Goal: Transaction & Acquisition: Purchase product/service

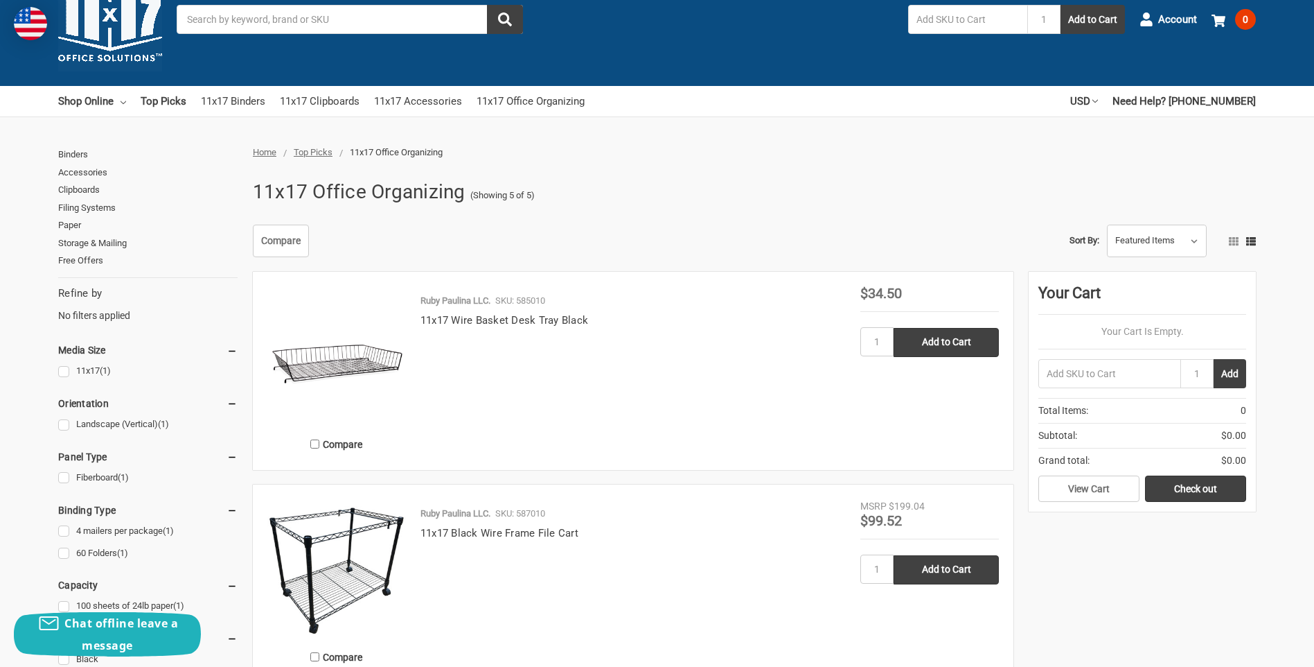
scroll to position [69, 0]
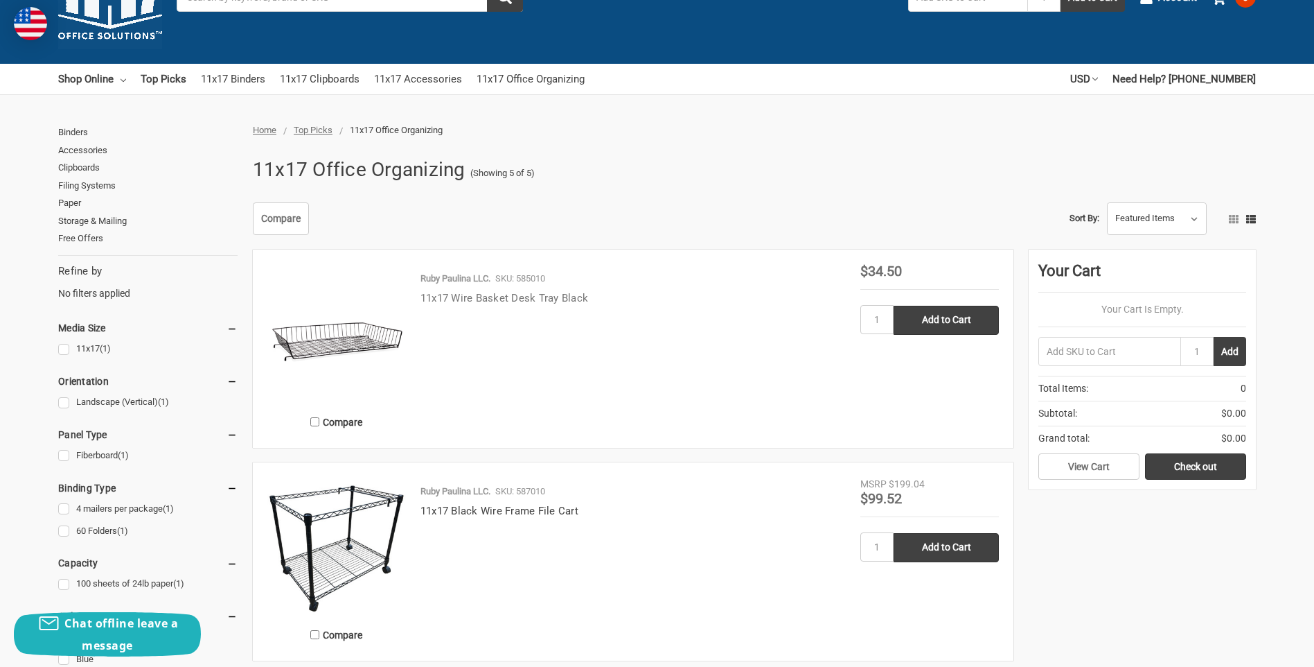
click at [497, 301] on link "11x17 Wire Basket Desk Tray Black" at bounding box center [505, 298] width 168 height 12
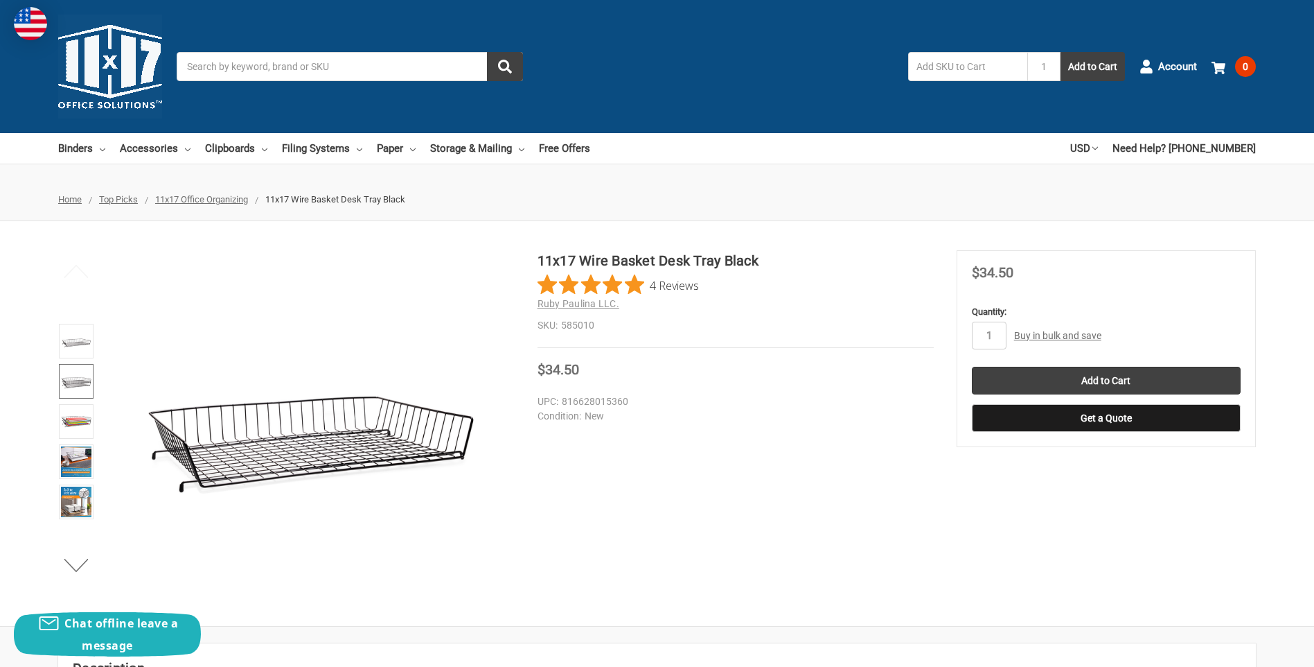
click at [81, 379] on img at bounding box center [76, 381] width 30 height 30
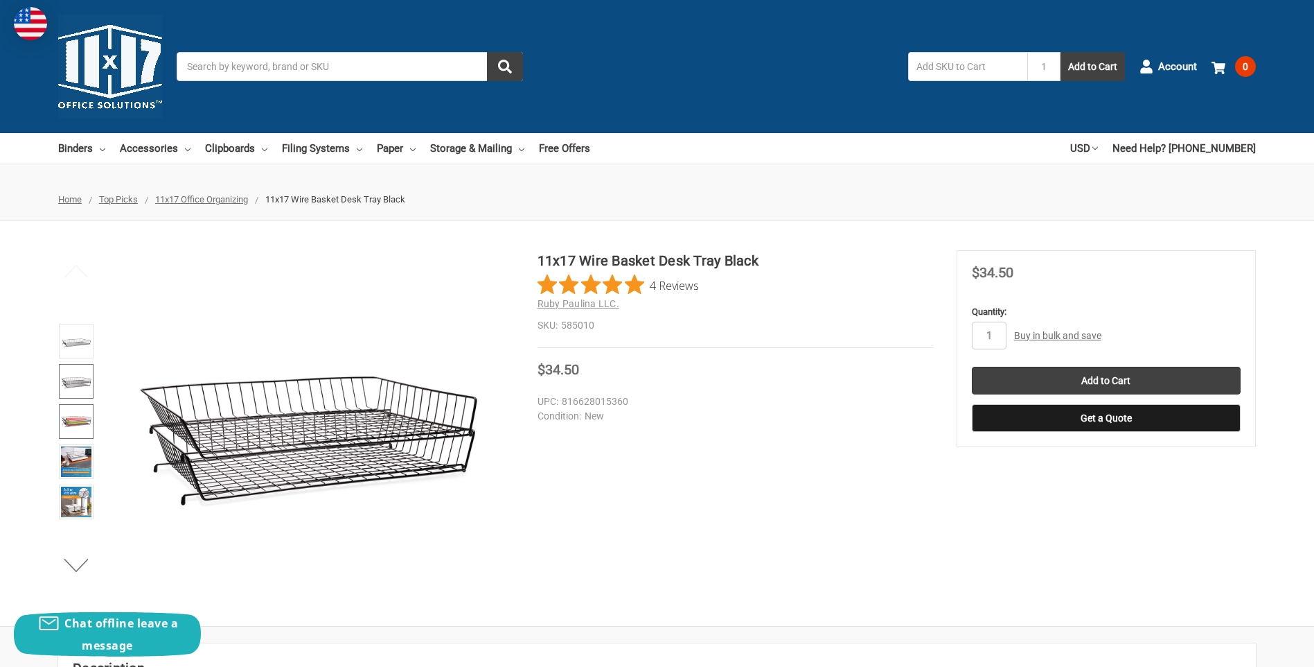
click at [78, 417] on img at bounding box center [76, 421] width 30 height 30
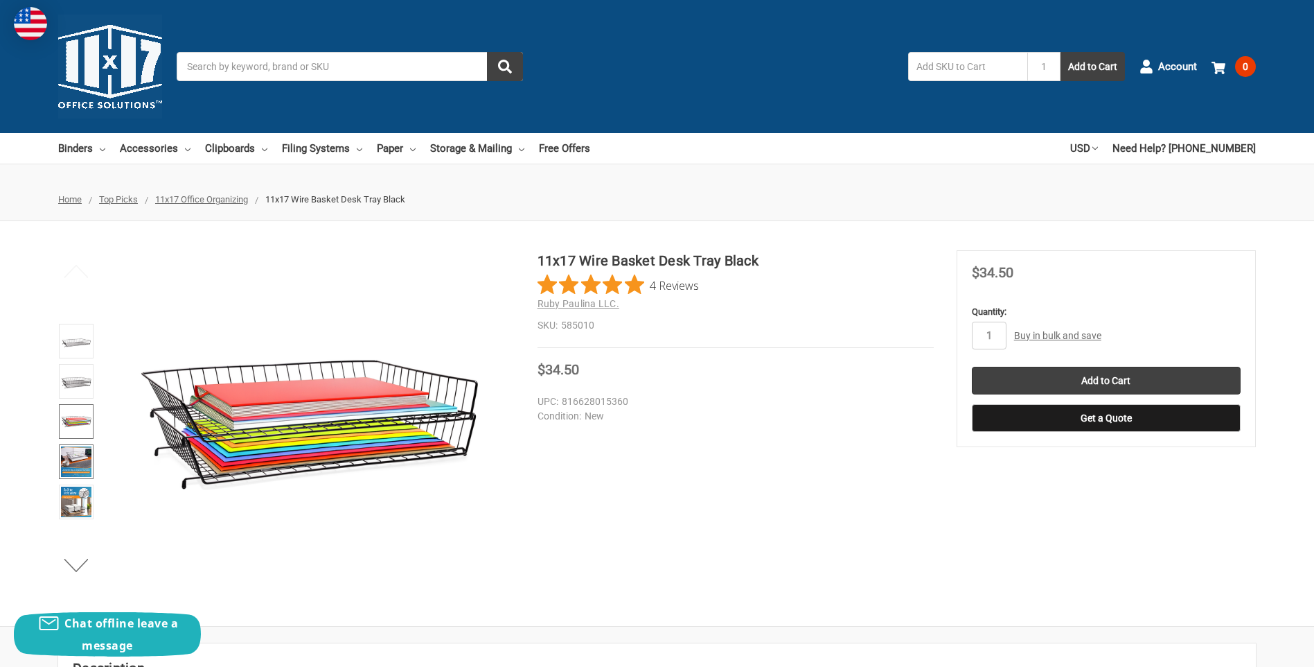
click at [80, 457] on img at bounding box center [76, 461] width 30 height 30
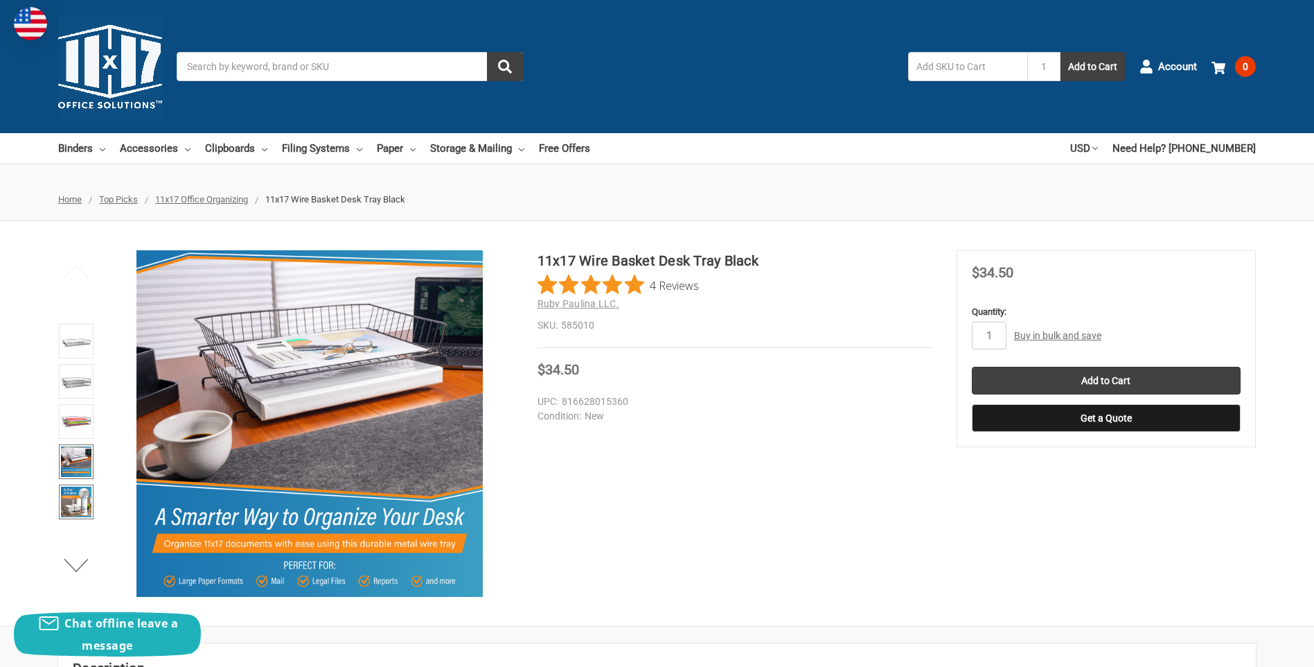
click at [73, 499] on img at bounding box center [76, 501] width 30 height 30
